Goal: Information Seeking & Learning: Learn about a topic

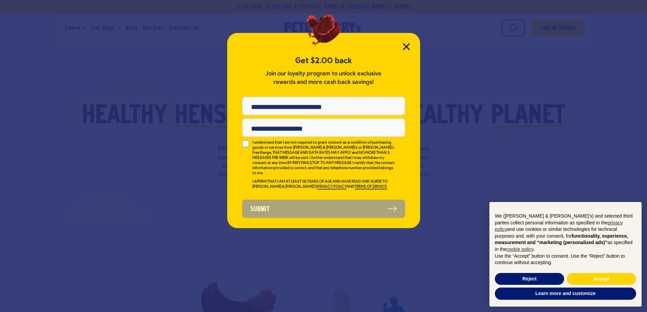
click at [412, 47] on div "Get $2.00 back Join our loyalty program to unlock exclusive rewards and more ca…" at bounding box center [323, 130] width 193 height 195
click at [407, 50] on icon "Close Modal" at bounding box center [406, 46] width 7 height 7
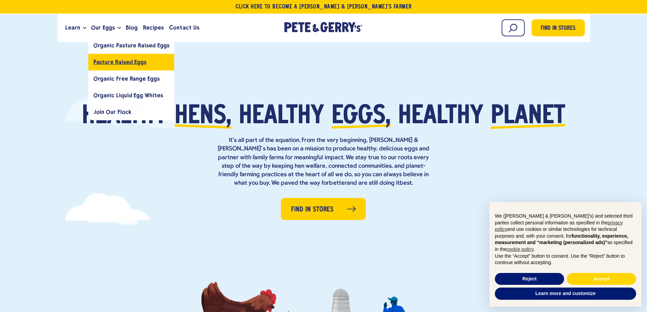
click at [104, 61] on span "Pasture Raised Eggs" at bounding box center [119, 62] width 53 height 6
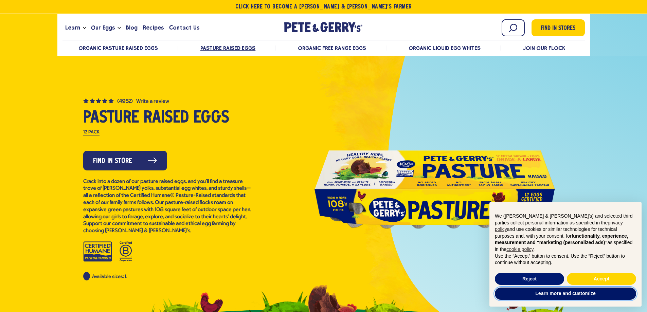
click at [591, 292] on button "Learn more and customize" at bounding box center [565, 294] width 141 height 12
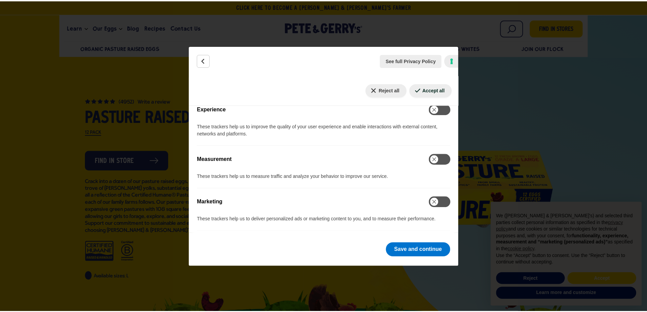
scroll to position [388, 0]
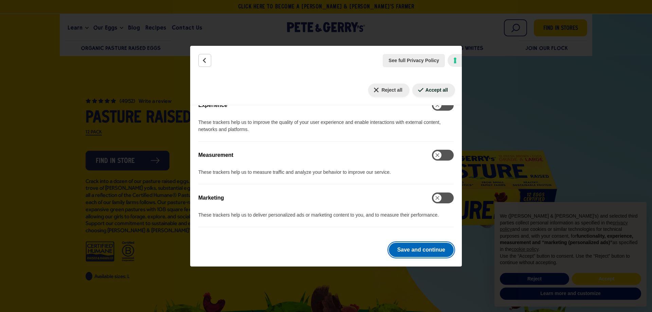
click at [410, 249] on button "Save and continue" at bounding box center [421, 250] width 65 height 14
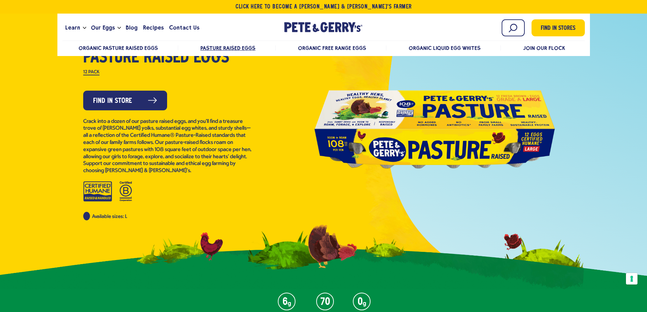
scroll to position [170, 0]
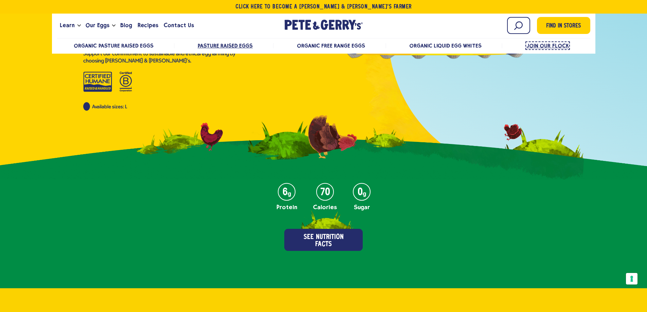
click at [553, 47] on span "Join Our Flock" at bounding box center [547, 45] width 42 height 6
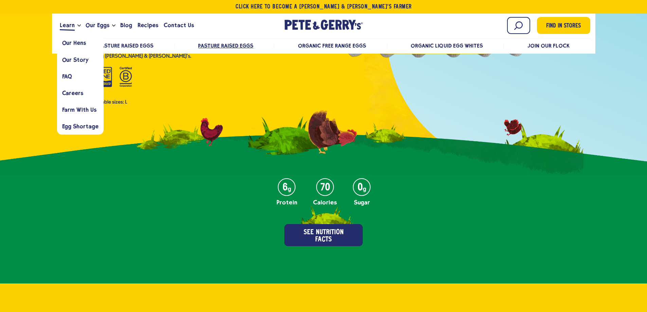
scroll to position [167, 0]
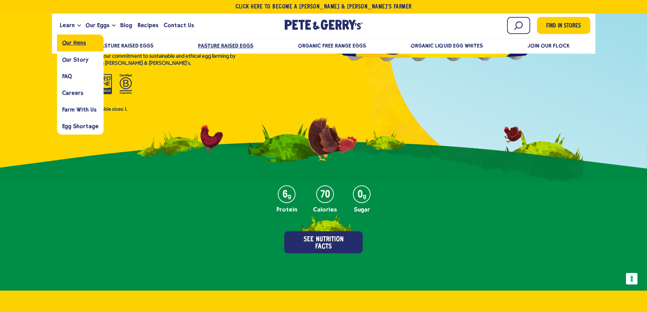
click at [77, 43] on span "Our Hens" at bounding box center [74, 43] width 24 height 6
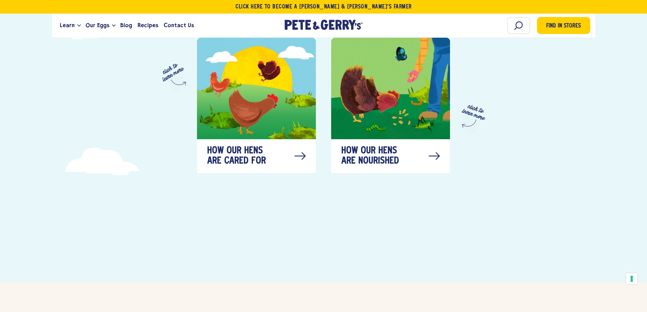
scroll to position [407, 0]
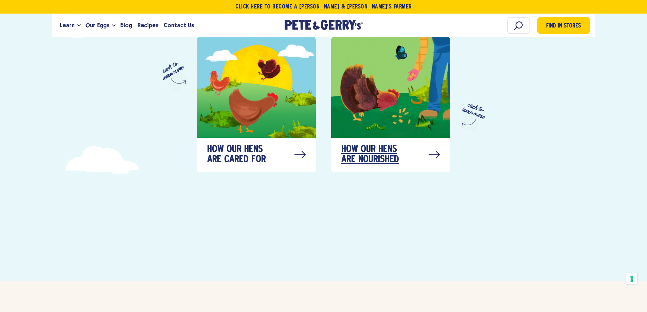
click at [398, 72] on div at bounding box center [390, 87] width 119 height 102
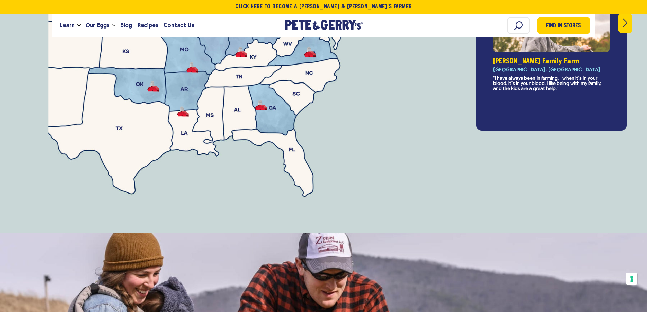
scroll to position [2411, 0]
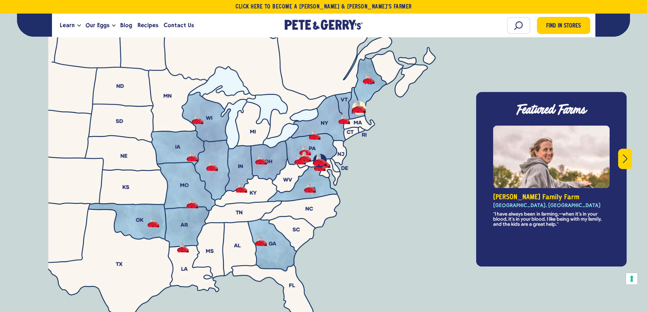
click at [359, 102] on button "Giovagnoli Family Farm - Boscawen, NH" at bounding box center [359, 107] width 12 height 11
